Goal: Information Seeking & Learning: Learn about a topic

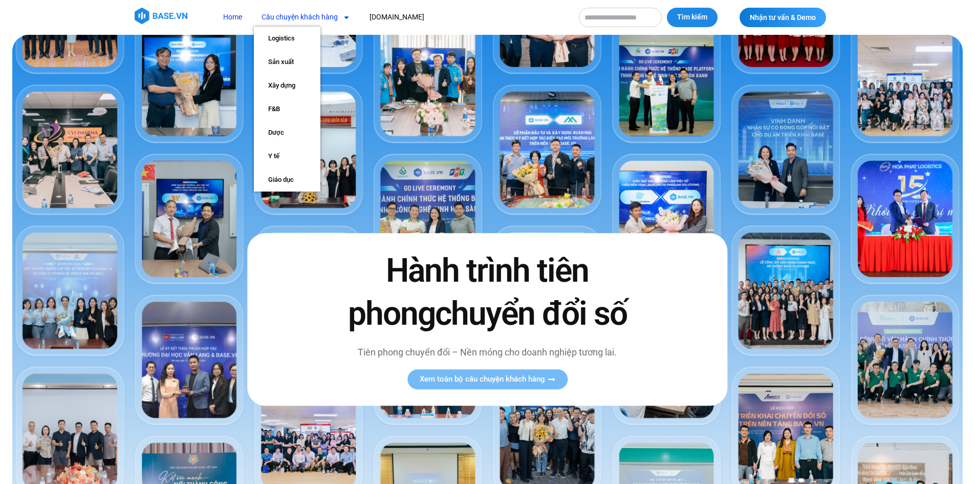
click at [318, 16] on link "Câu chuyện khách hàng" at bounding box center [306, 17] width 104 height 19
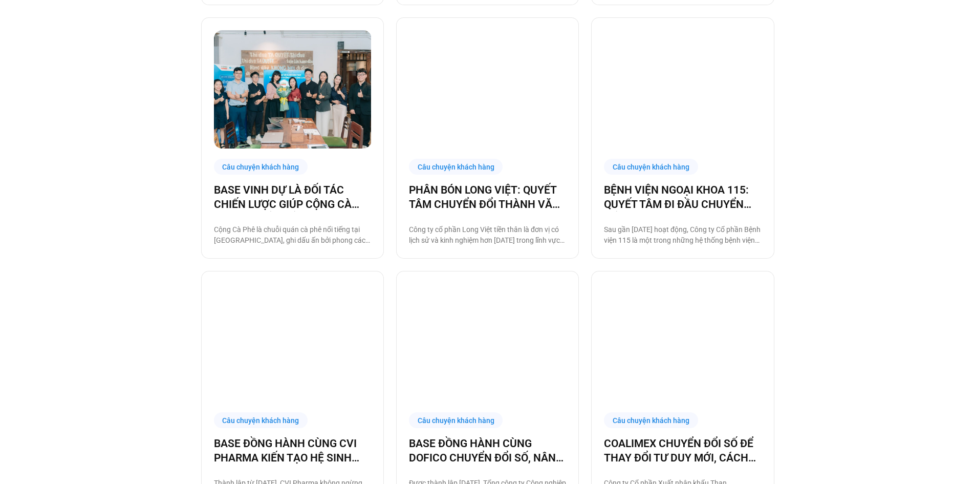
scroll to position [1024, 0]
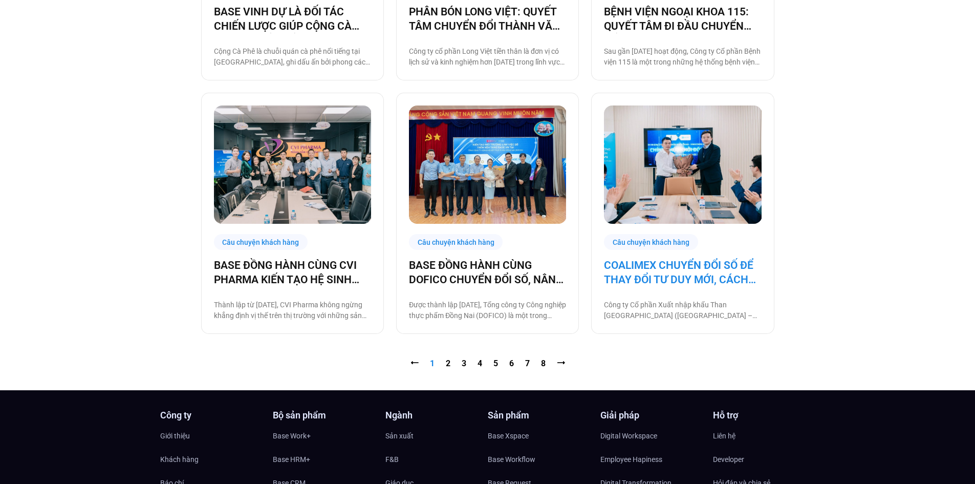
click at [623, 283] on link "COALIMEX CHUYỂN ĐỔI SỐ ĐỂ THAY ĐỔI TƯ DUY MỚI, CÁCH LÀM MỚI, TẠO BƯỚC TIẾN MỚI" at bounding box center [682, 272] width 157 height 29
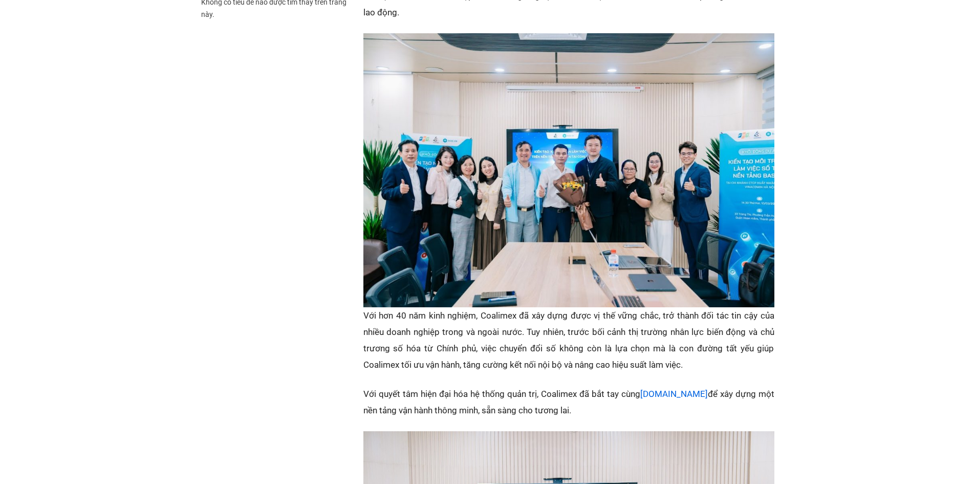
scroll to position [768, 0]
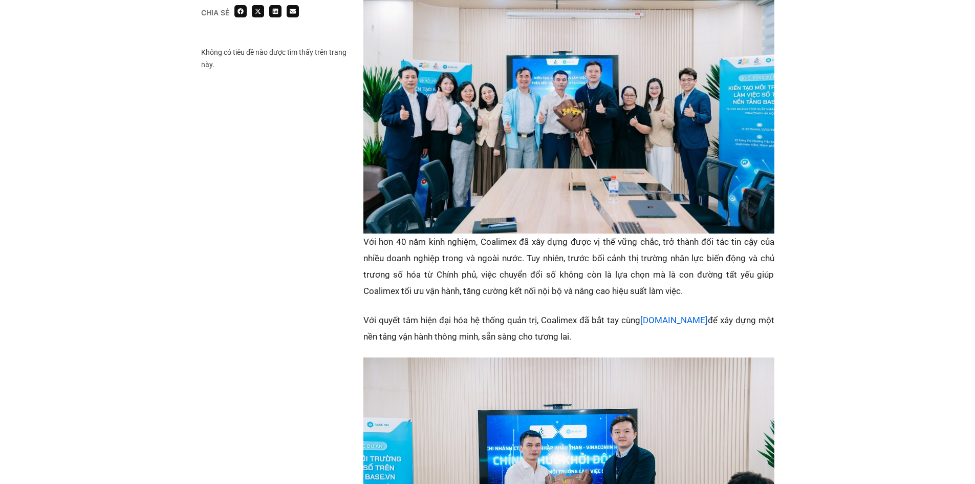
click at [589, 269] on p "Với hơn 40 năm kinh nghiệm, Coalimex đã xây dựng được vị thế vững chắc, trở thà…" at bounding box center [569, 267] width 411 height 66
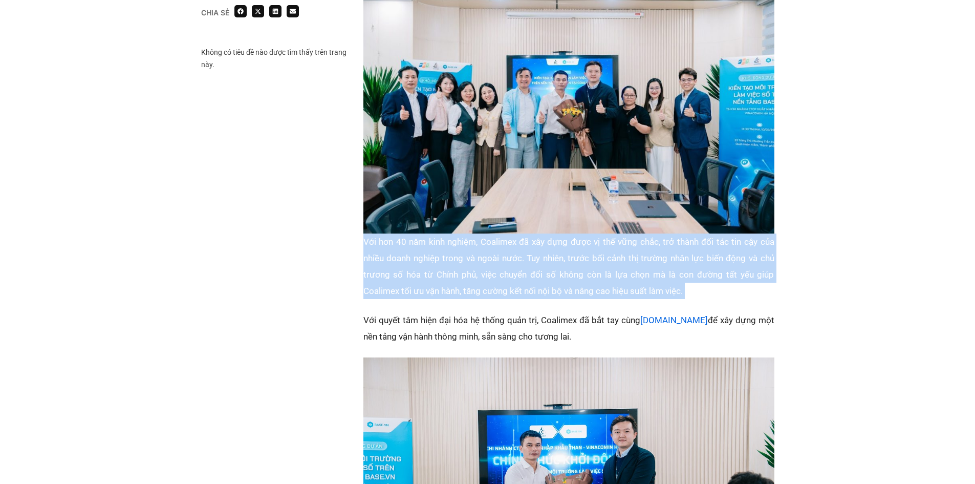
click at [589, 269] on p "Với hơn 40 năm kinh nghiệm, Coalimex đã xây dựng được vị thế vững chắc, trở thà…" at bounding box center [569, 267] width 411 height 66
click at [623, 278] on p "Với hơn 40 năm kinh nghiệm, Coalimex đã xây dựng được vị thế vững chắc, trở thà…" at bounding box center [569, 267] width 411 height 66
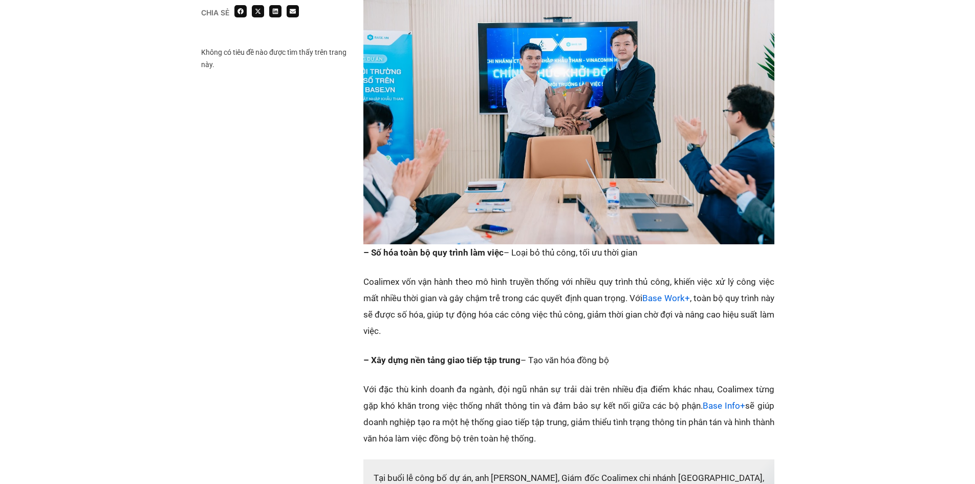
scroll to position [1280, 0]
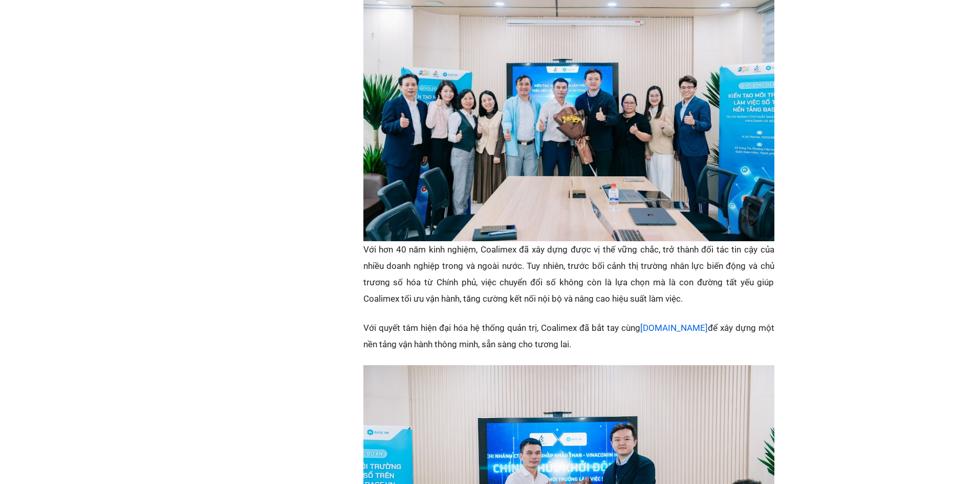
scroll to position [768, 0]
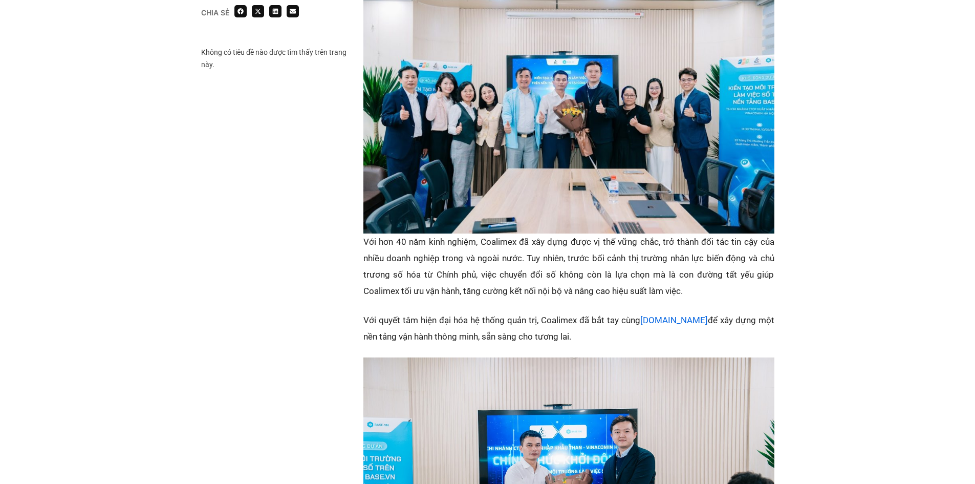
click at [515, 247] on p "Với hơn 40 năm kinh nghiệm, Coalimex đã xây dựng được vị thế vững chắc, trở thà…" at bounding box center [569, 267] width 411 height 66
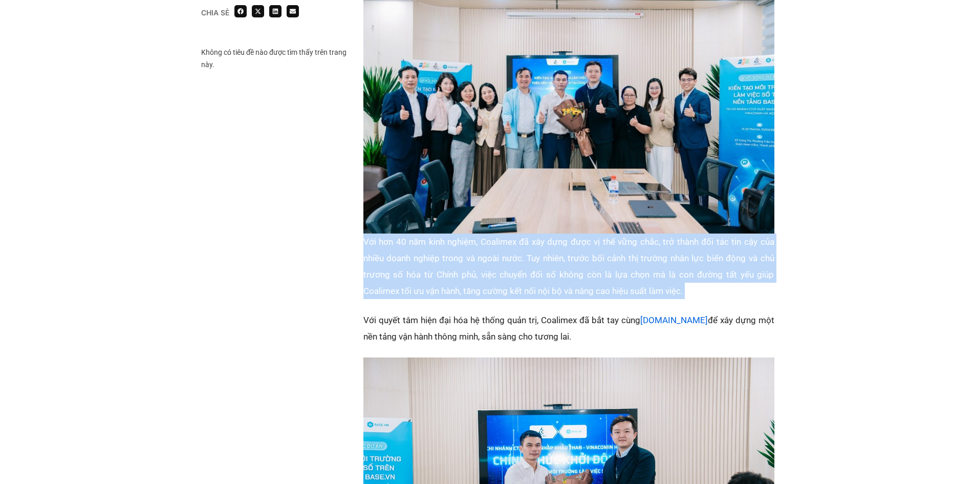
click at [515, 247] on p "Với hơn 40 năm kinh nghiệm, Coalimex đã xây dựng được vị thế vững chắc, trở thà…" at bounding box center [569, 267] width 411 height 66
click at [527, 255] on p "Với hơn 40 năm kinh nghiệm, Coalimex đã xây dựng được vị thế vững chắc, trở thà…" at bounding box center [569, 267] width 411 height 66
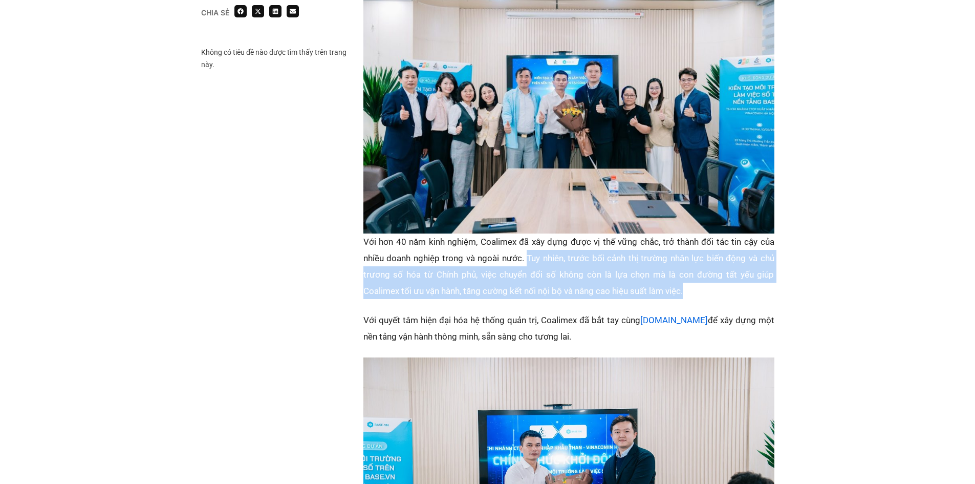
drag, startPoint x: 533, startPoint y: 239, endPoint x: 702, endPoint y: 270, distance: 171.9
click at [702, 270] on p "Với hơn 40 năm kinh nghiệm, Coalimex đã xây dựng được vị thế vững chắc, trở thà…" at bounding box center [569, 267] width 411 height 66
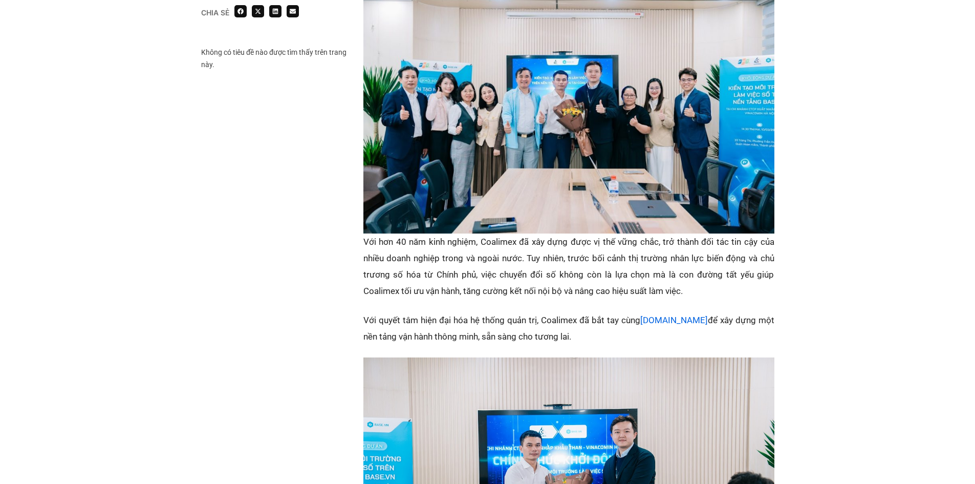
click at [702, 270] on p "Với hơn 40 năm kinh nghiệm, Coalimex đã xây dựng được vị thế vững chắc, trở thà…" at bounding box center [569, 267] width 411 height 66
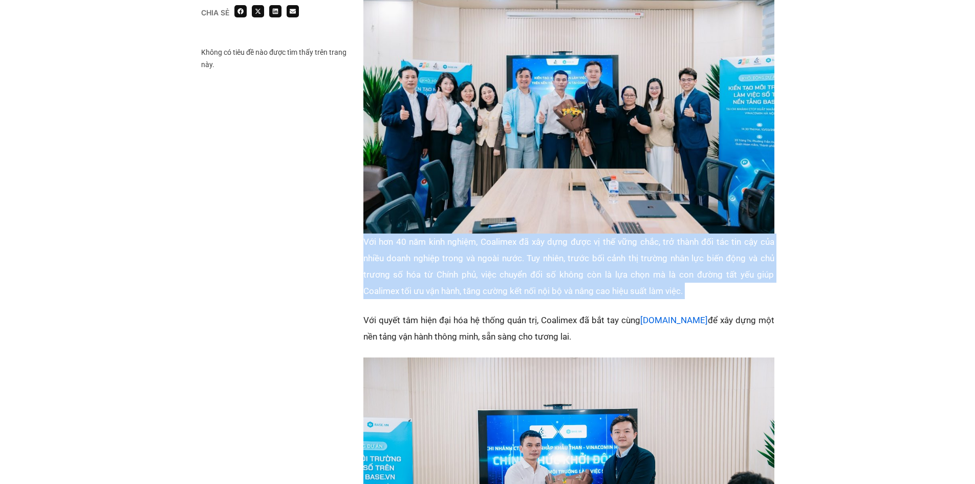
click at [702, 270] on p "Với hơn 40 năm kinh nghiệm, Coalimex đã xây dựng được vị thế vững chắc, trở thà…" at bounding box center [569, 267] width 411 height 66
click at [702, 271] on p "Với hơn 40 năm kinh nghiệm, Coalimex đã xây dựng được vị thế vững chắc, trở thà…" at bounding box center [569, 267] width 411 height 66
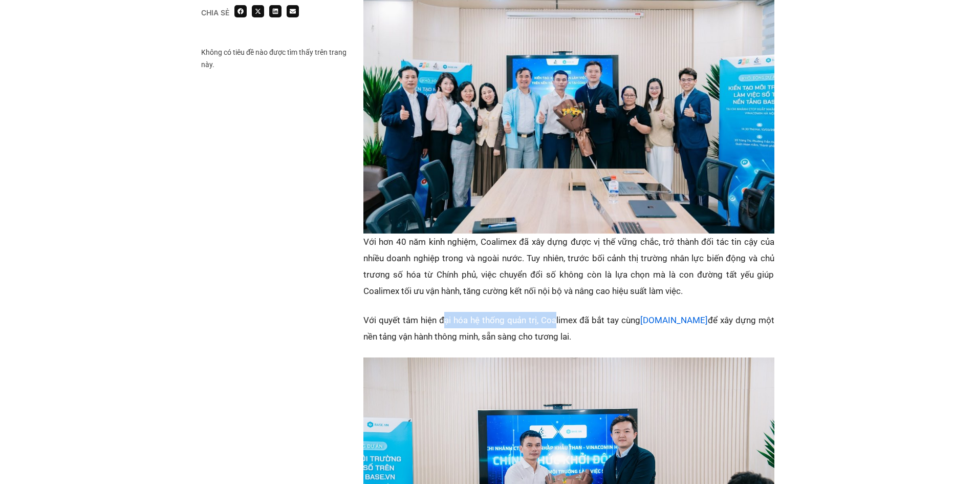
drag, startPoint x: 443, startPoint y: 311, endPoint x: 553, endPoint y: 311, distance: 110.1
click at [553, 312] on p "Với quyết tâm hiện đại hóa hệ thống quản trị, Coalimex đã bắt tay cùng Base.vn …" at bounding box center [569, 328] width 411 height 33
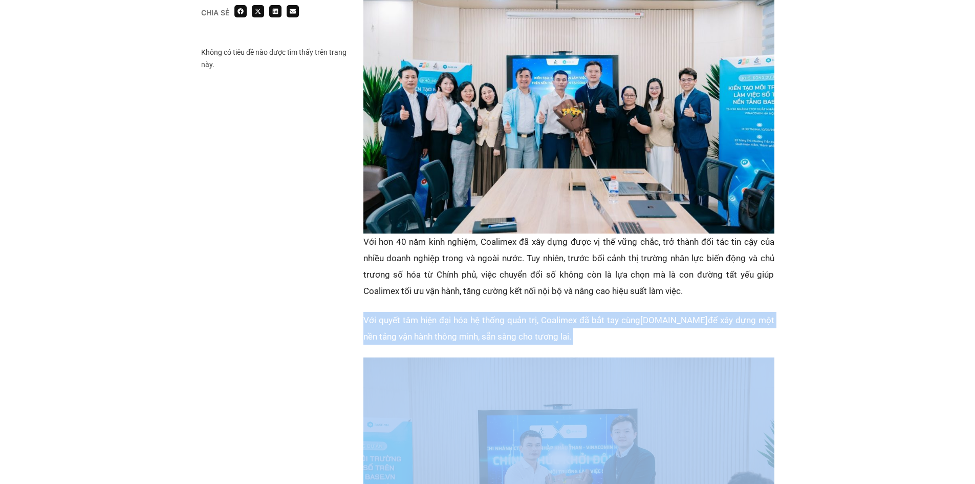
click at [553, 312] on p "Với quyết tâm hiện đại hóa hệ thống quản trị, Coalimex đã bắt tay cùng Base.vn …" at bounding box center [569, 328] width 411 height 33
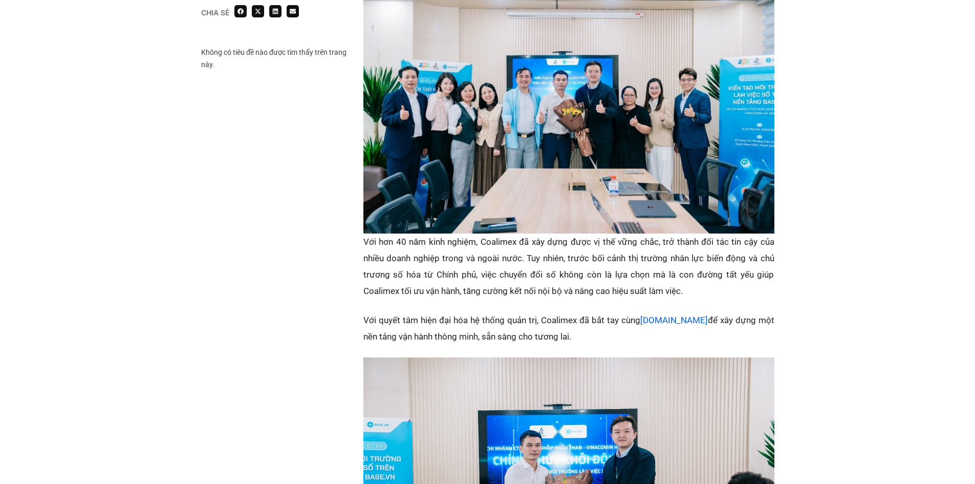
click at [549, 263] on p "Với hơn 40 năm kinh nghiệm, Coalimex đã xây dựng được vị thế vững chắc, trở thà…" at bounding box center [569, 267] width 411 height 66
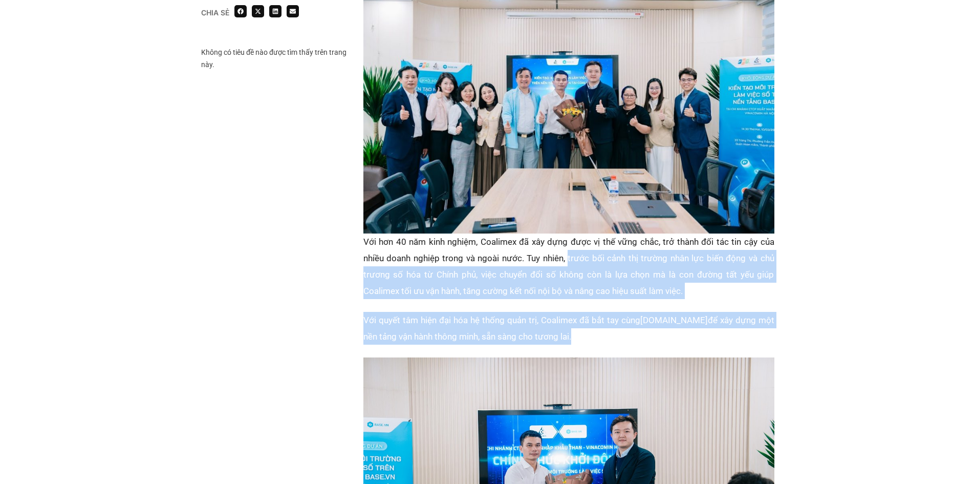
drag, startPoint x: 568, startPoint y: 243, endPoint x: 601, endPoint y: 317, distance: 81.2
copy div "trước bối cảnh thị trường nhân lực biến động và chủ trương số hóa từ Chính phủ,…"
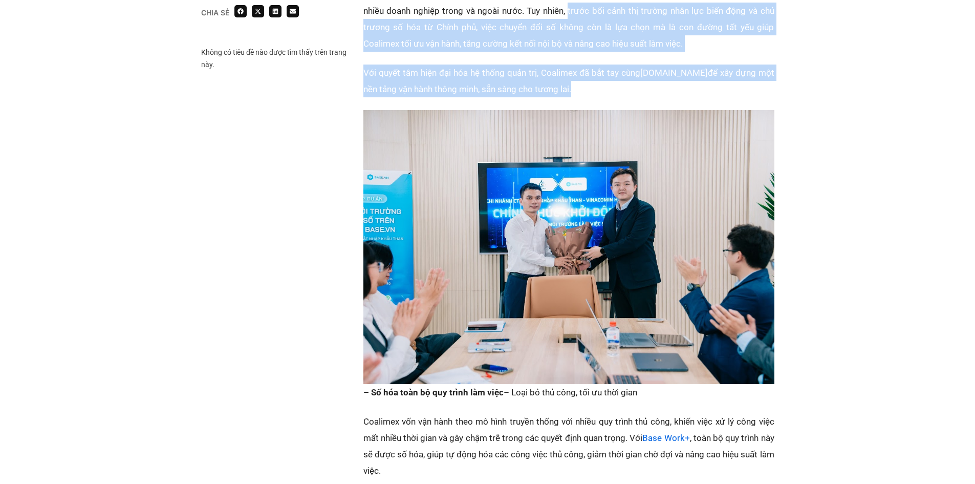
scroll to position [1229, 0]
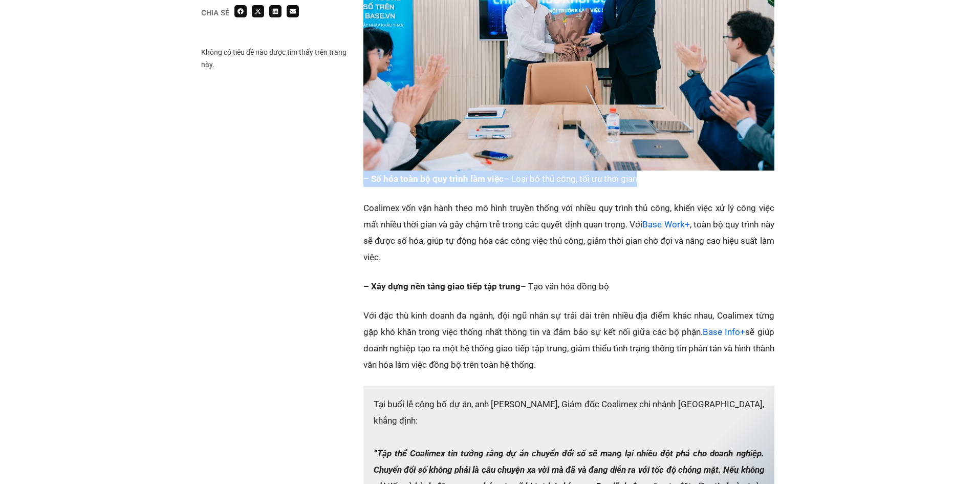
drag, startPoint x: 361, startPoint y: 163, endPoint x: 654, endPoint y: 163, distance: 293.4
click at [654, 163] on div "Chia sẻ Không có tiêu đề nào được tìm thấy trên trang này. Chia sẻ" at bounding box center [488, 122] width 574 height 1404
copy p "– Số hóa toàn bộ quy trình làm việc – Loại bỏ thủ công, tối ưu thời gian"
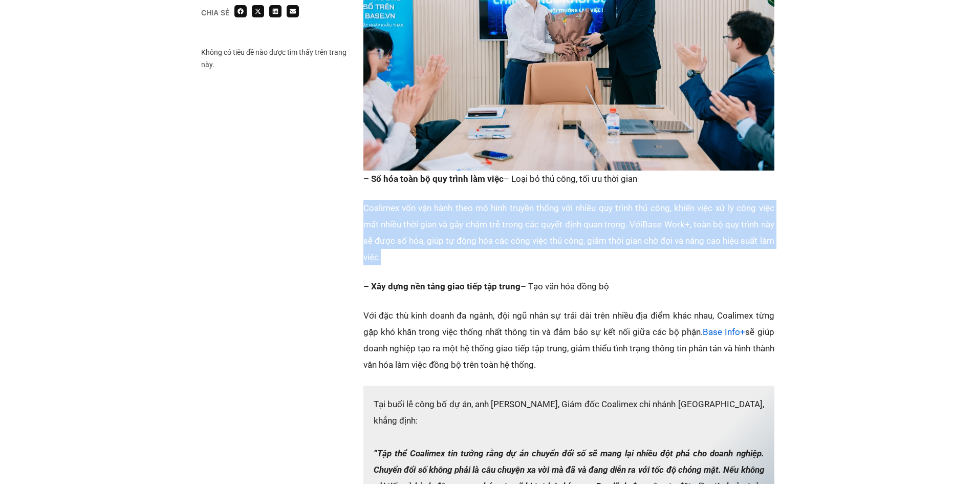
drag, startPoint x: 363, startPoint y: 199, endPoint x: 485, endPoint y: 236, distance: 128.3
click at [485, 236] on div "Chia sẻ Không có tiêu đề nào được tìm thấy trên trang này. Chia sẻ" at bounding box center [488, 122] width 574 height 1404
copy p "Coalimex vốn vận hành theo mô hình truyền thống với nhiều quy trình thủ công, k…"
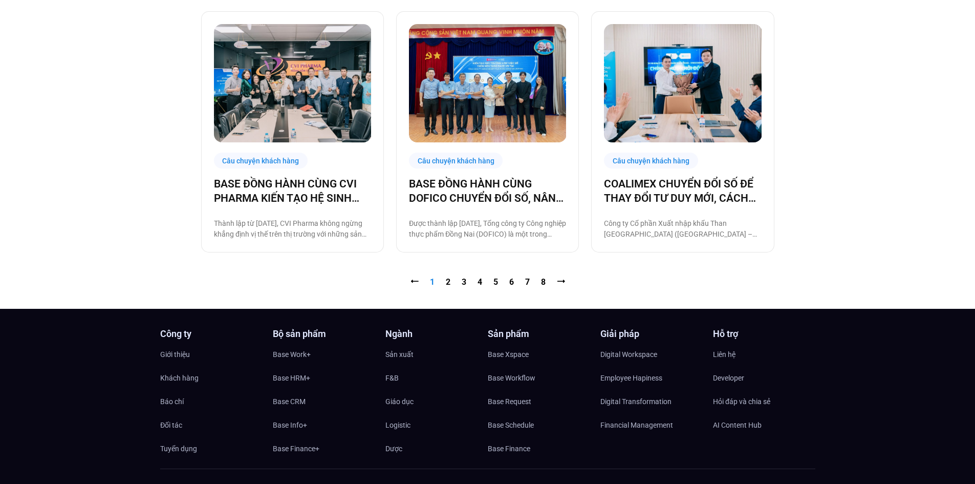
scroll to position [1127, 0]
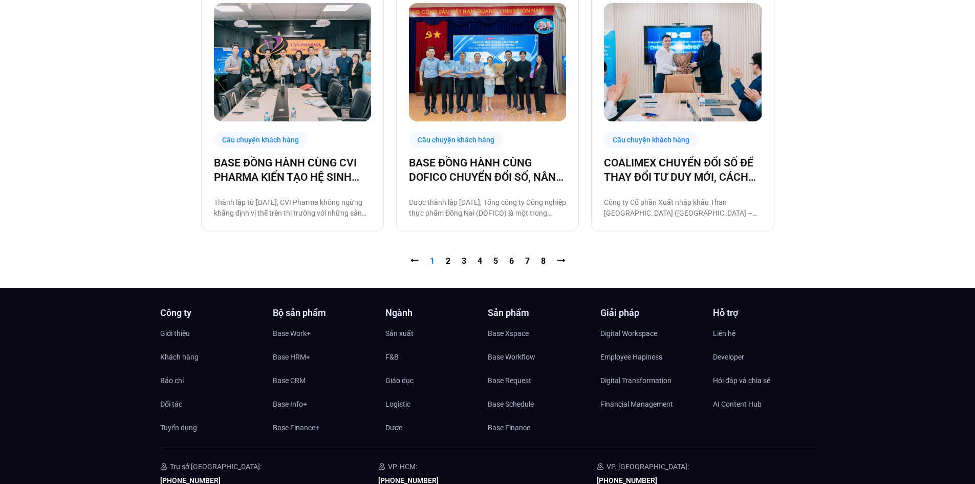
click at [460, 262] on nav "⭠ Trang 1 Trang 2 Trang 3 Trang 4 Trang 5 Trang 6 Trang 7 Trang 8 ⭢" at bounding box center [488, 261] width 574 height 12
click at [463, 262] on link "Trang 3" at bounding box center [464, 261] width 5 height 10
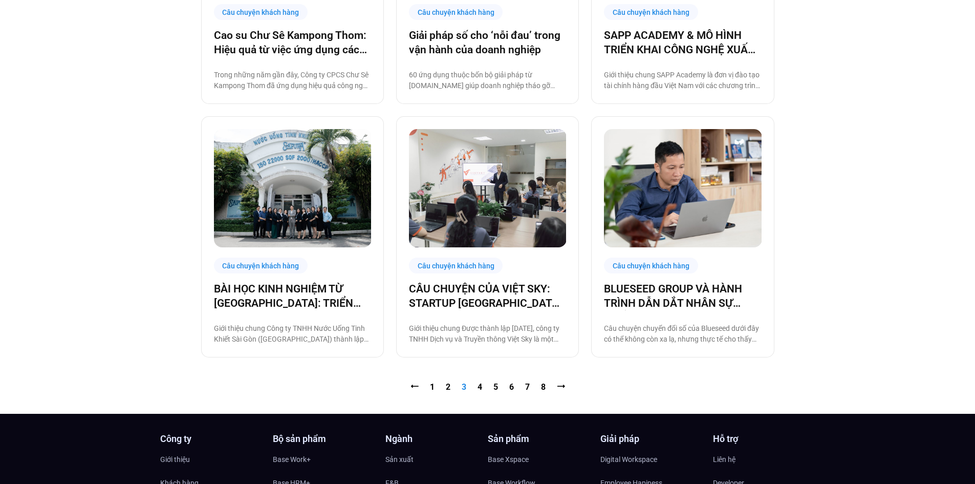
scroll to position [1024, 0]
